Goal: Check status: Check status

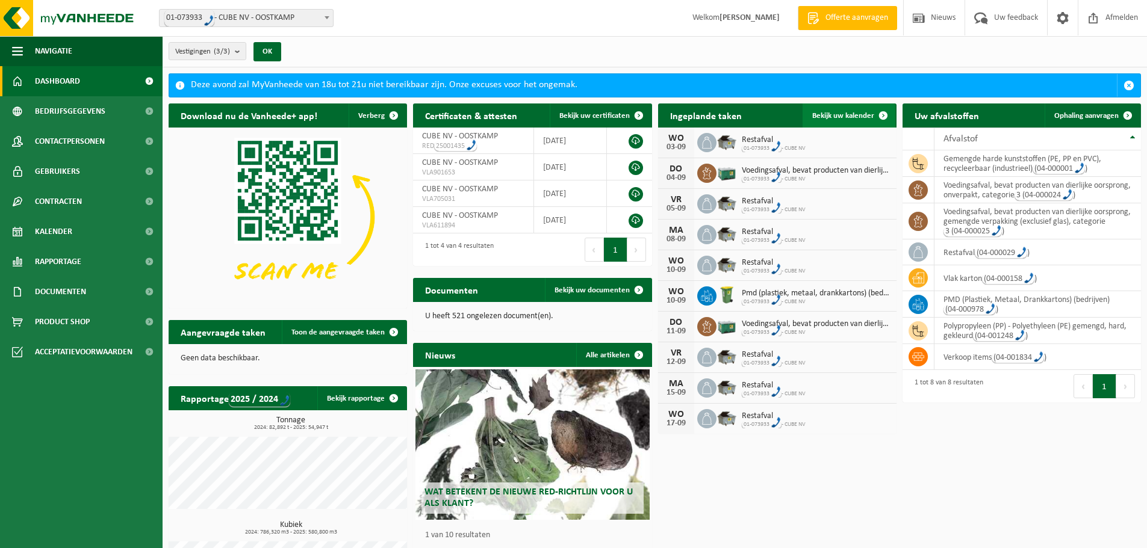
click at [863, 113] on span "Bekijk uw kalender" at bounding box center [843, 116] width 62 height 8
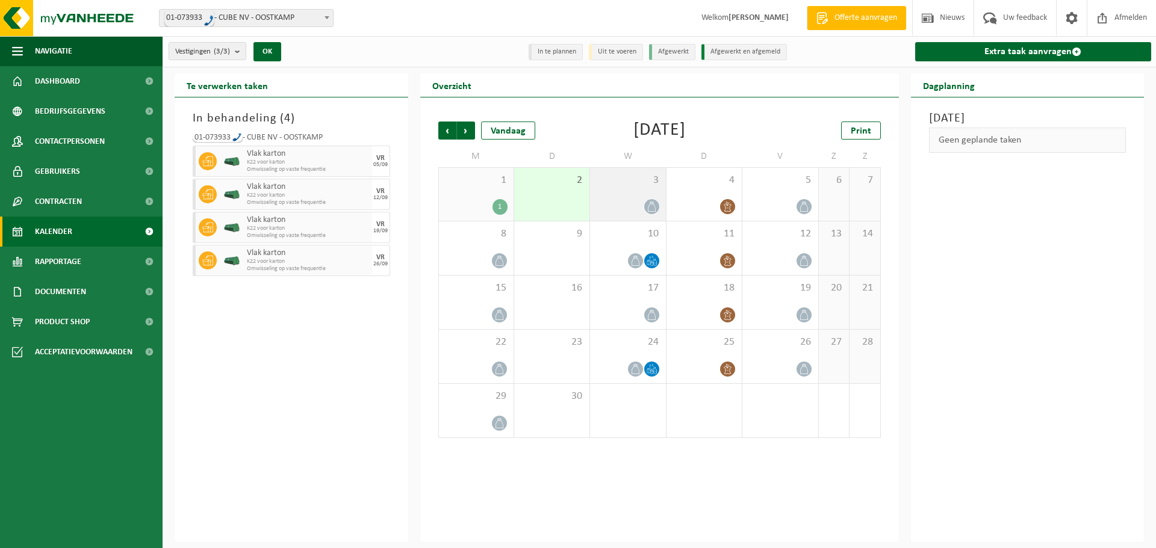
click at [650, 211] on icon at bounding box center [652, 207] width 10 height 10
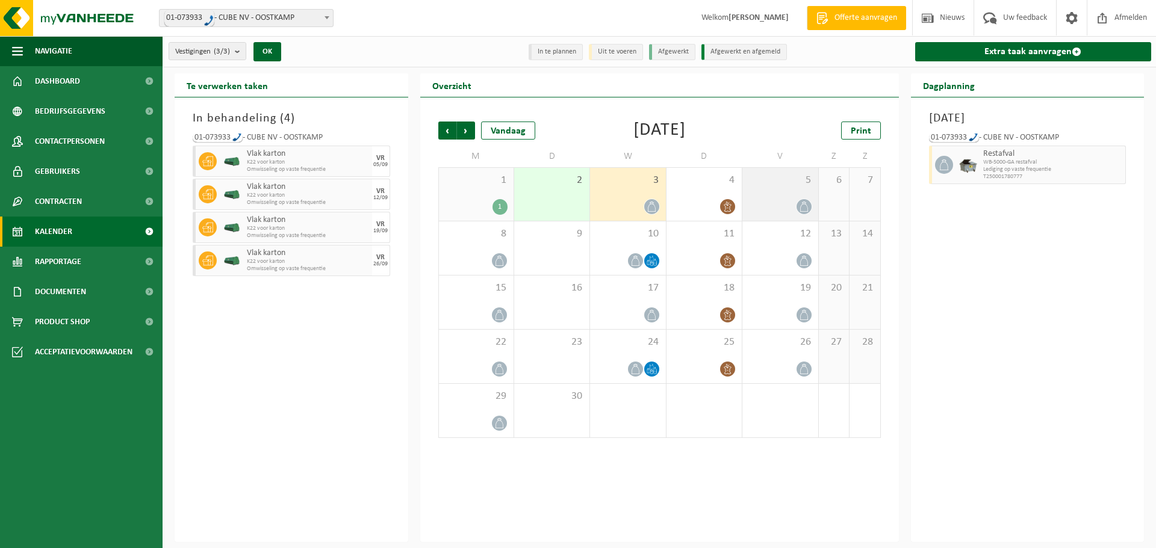
click at [800, 209] on icon at bounding box center [803, 207] width 8 height 10
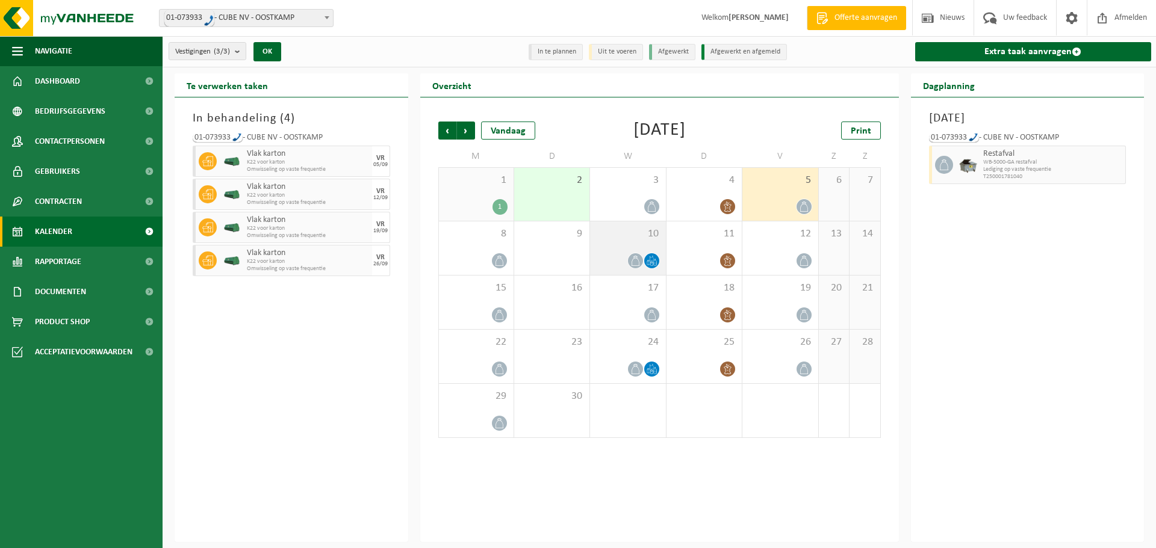
click at [629, 258] on span at bounding box center [635, 260] width 15 height 15
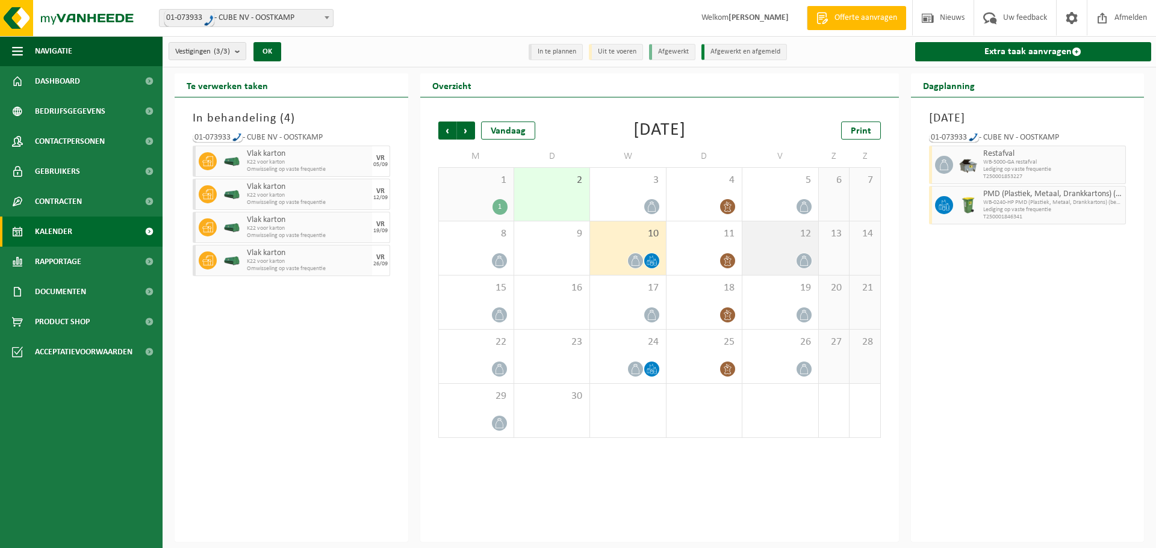
click at [801, 256] on icon at bounding box center [804, 261] width 10 height 10
